Goal: Task Accomplishment & Management: Manage account settings

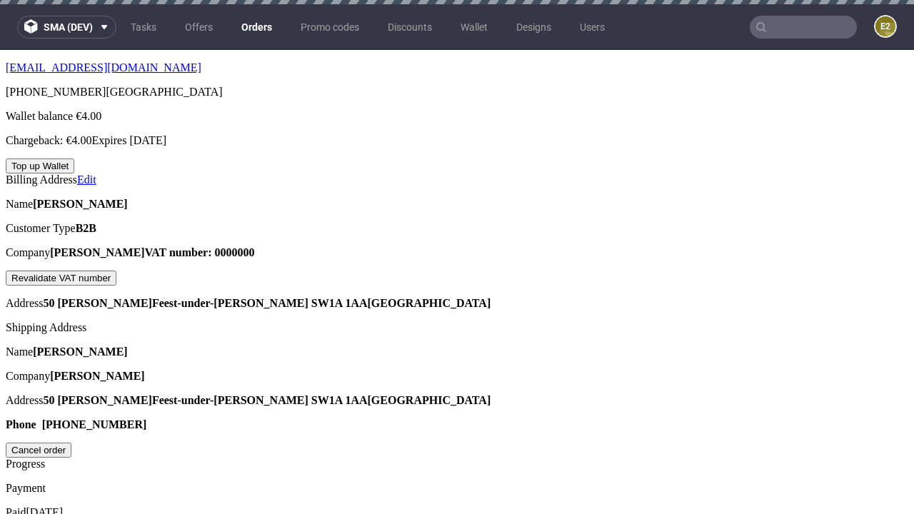
scroll to position [399, 0]
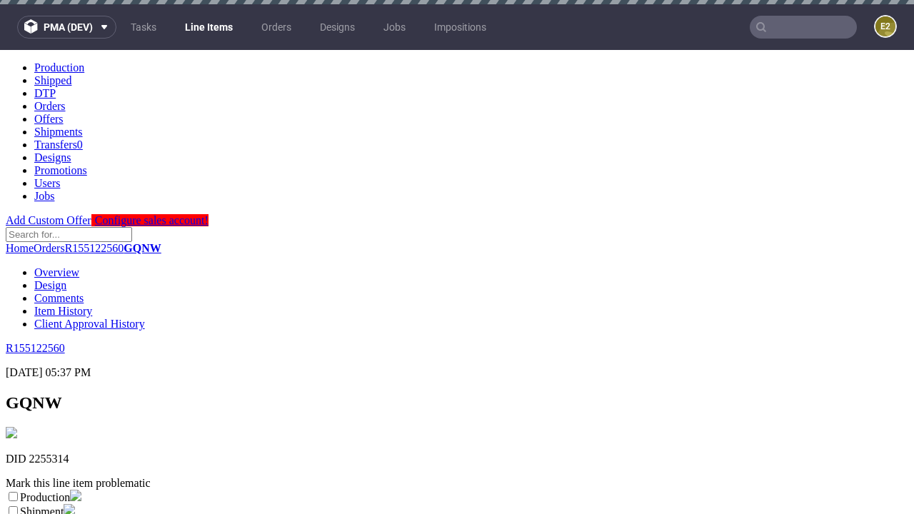
scroll to position [4, 0]
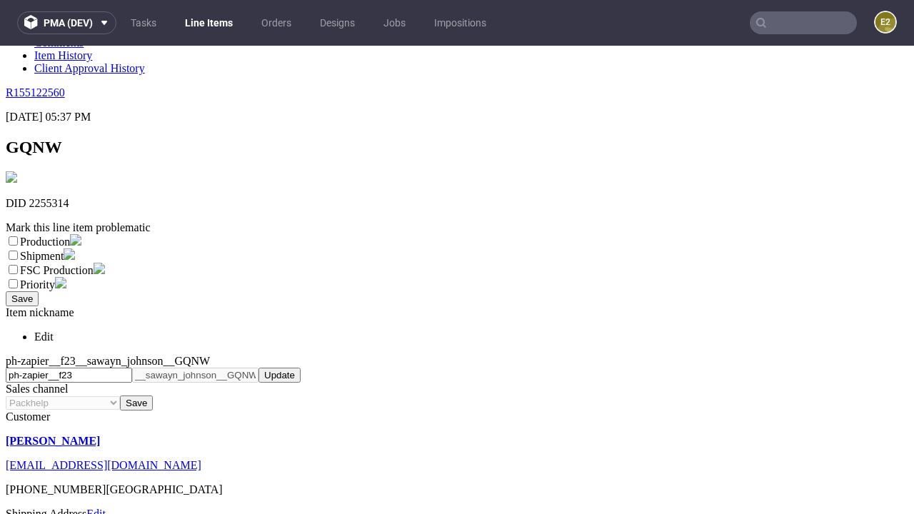
select select "dtp_ca_needed"
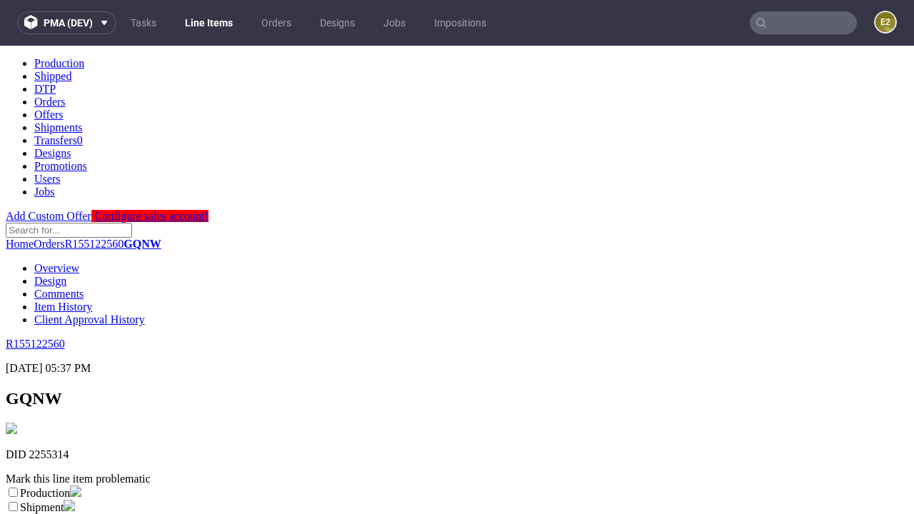
scroll to position [0, 0]
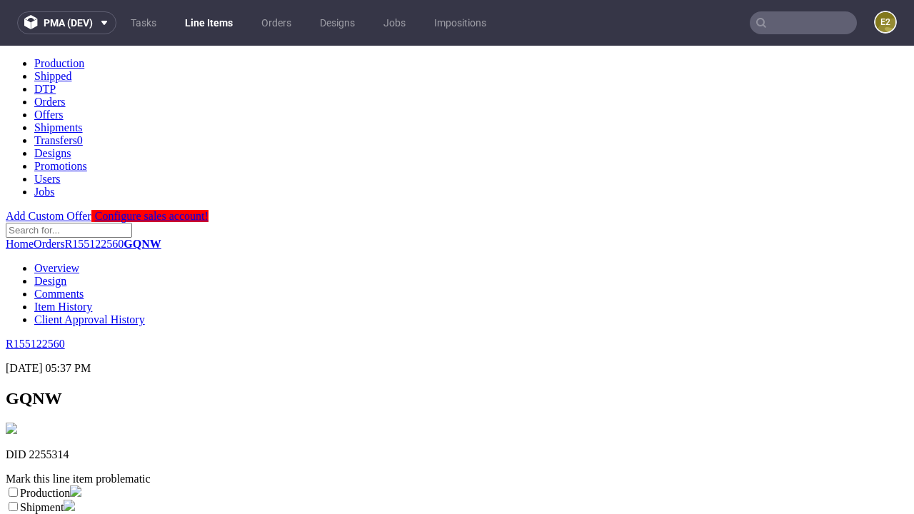
checkbox input "true"
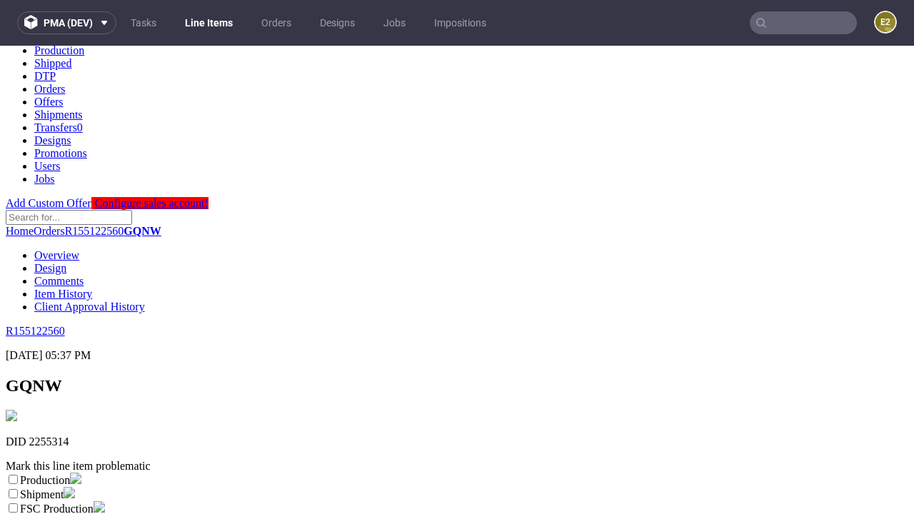
type textarea "test"
